Goal: Find contact information: Find contact information

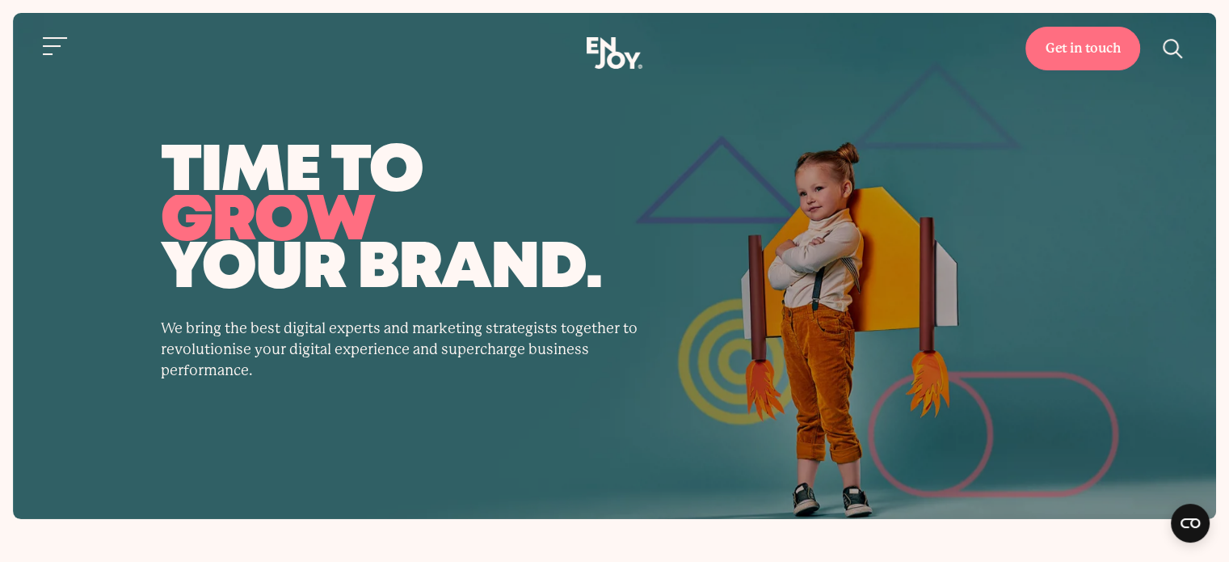
drag, startPoint x: 963, startPoint y: 194, endPoint x: 935, endPoint y: 173, distance: 35.2
click at [949, 186] on span "time to" at bounding box center [615, 172] width 908 height 44
click at [1083, 62] on link "Get in touch" at bounding box center [1082, 49] width 115 height 44
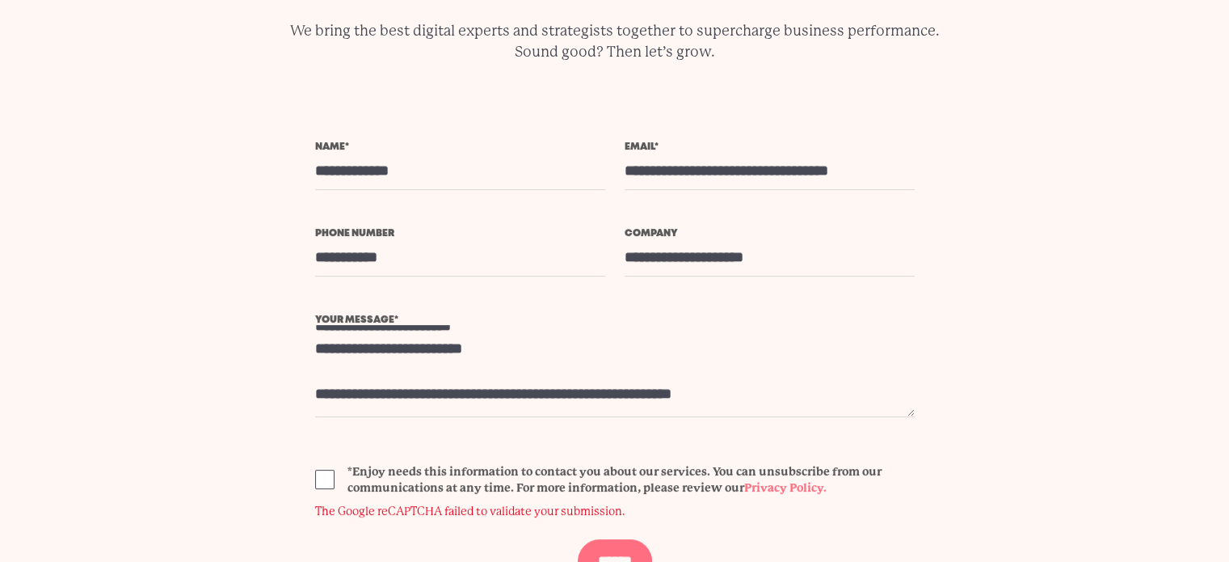
scroll to position [375, 0]
